Goal: Task Accomplishment & Management: Use online tool/utility

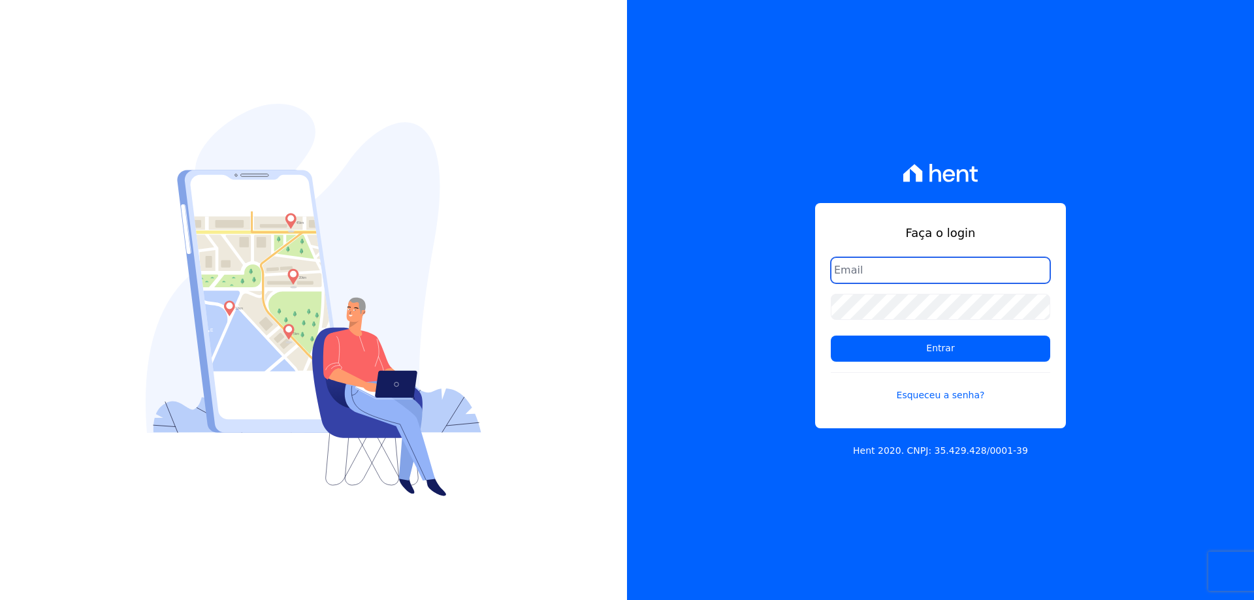
click at [869, 264] on input "email" at bounding box center [941, 270] width 220 height 26
paste input "giovana.cavichiollo@sejahype.com.br"
type input "giovana.cavichiollo@sejahype.com.br"
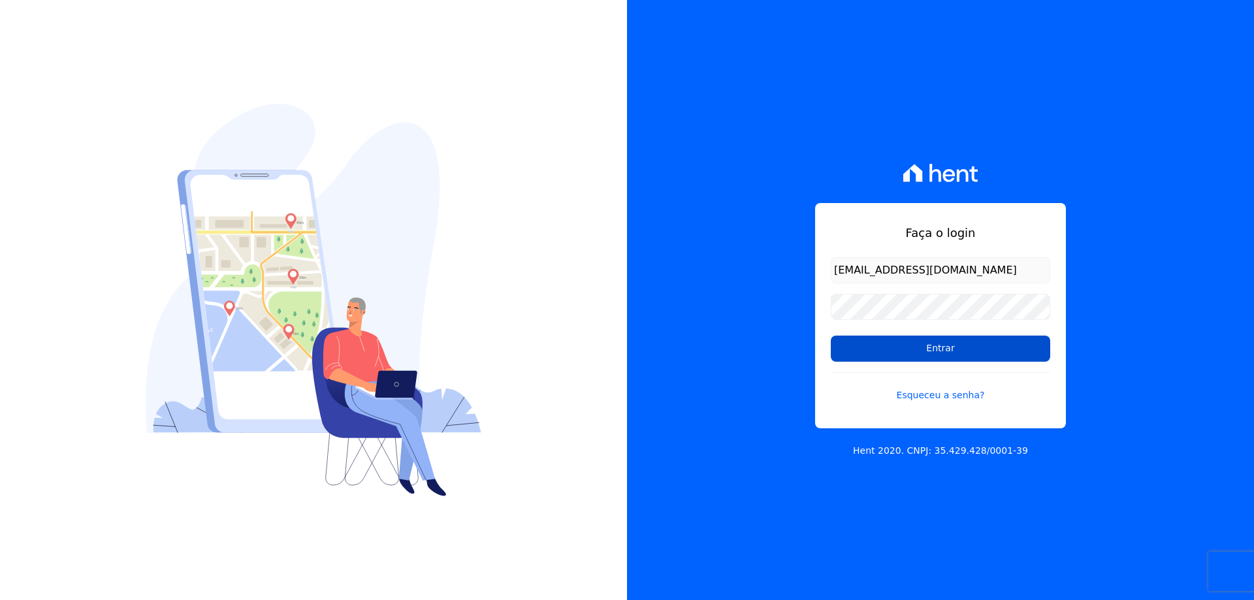
click at [891, 343] on input "Entrar" at bounding box center [941, 349] width 220 height 26
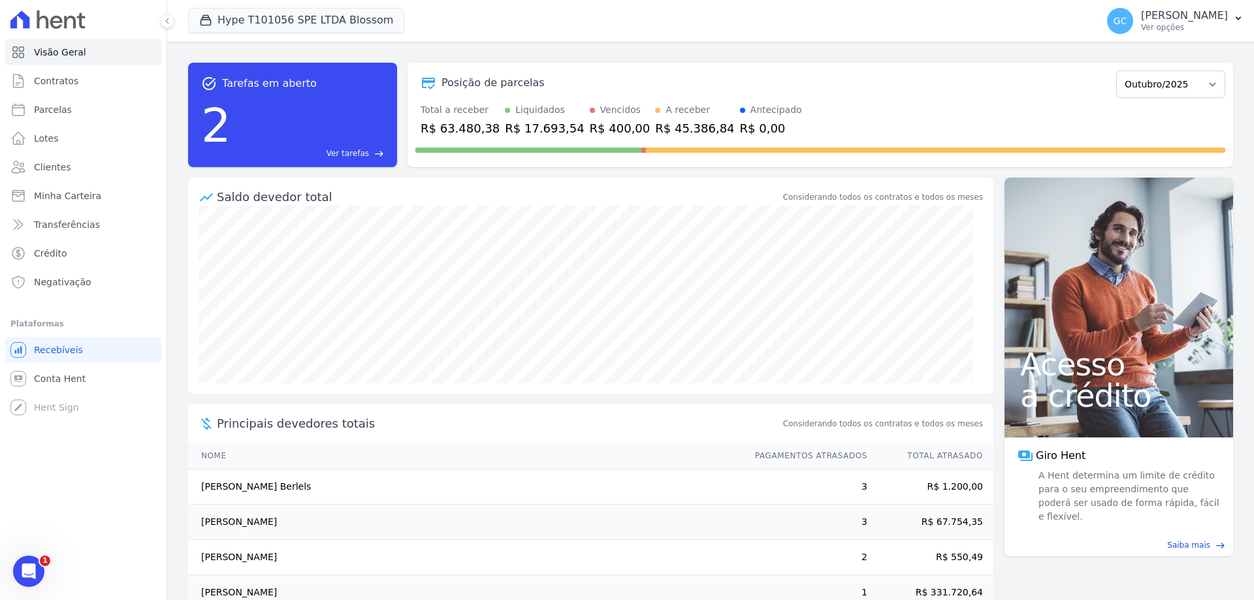
click at [1024, 566] on div "task_alt Tarefas em aberto 2 Ver tarefas east Posição de parcelas Abril/2025 Ma…" at bounding box center [710, 321] width 1087 height 559
